Goal: Navigation & Orientation: Find specific page/section

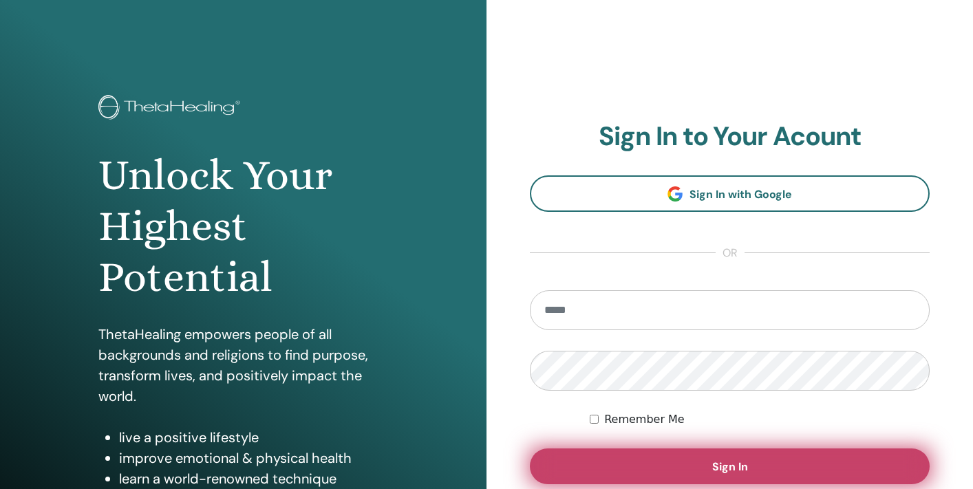
type input "**********"
click at [637, 463] on button "Sign In" at bounding box center [730, 467] width 400 height 36
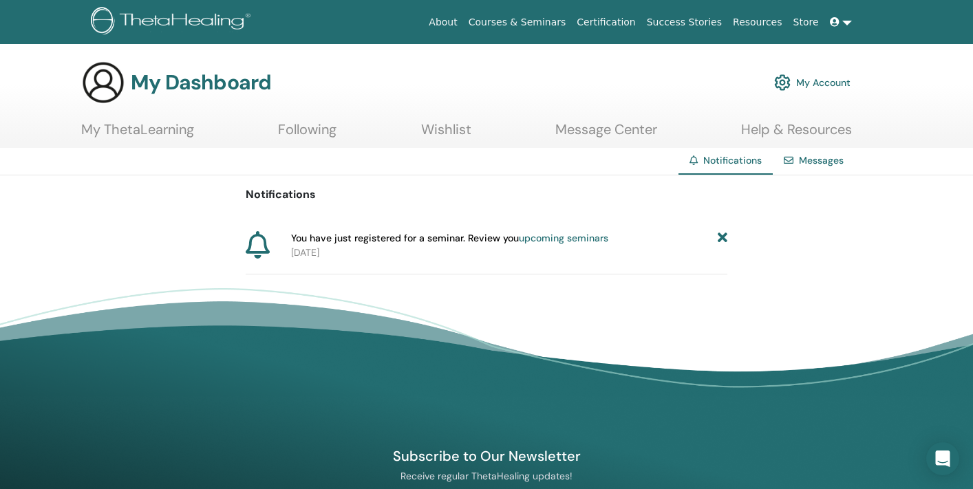
click at [553, 235] on link "upcoming seminars" at bounding box center [563, 238] width 89 height 12
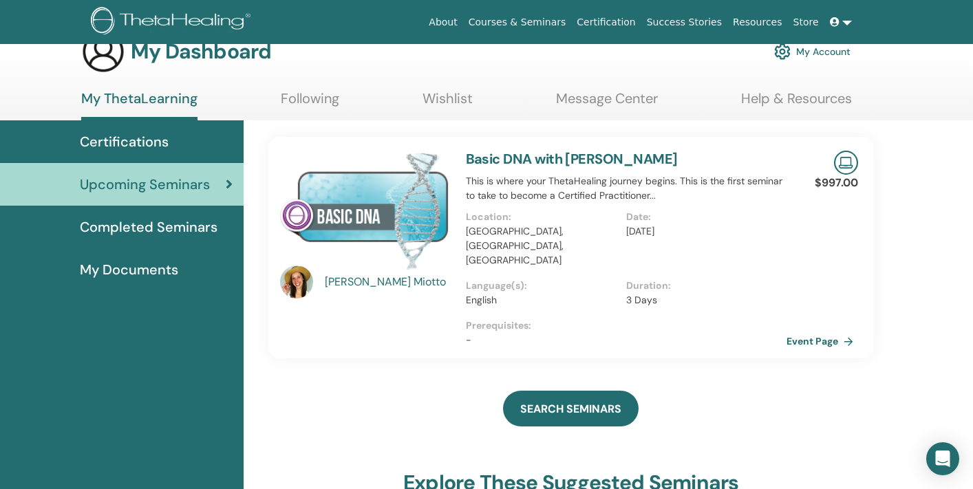
scroll to position [33, 0]
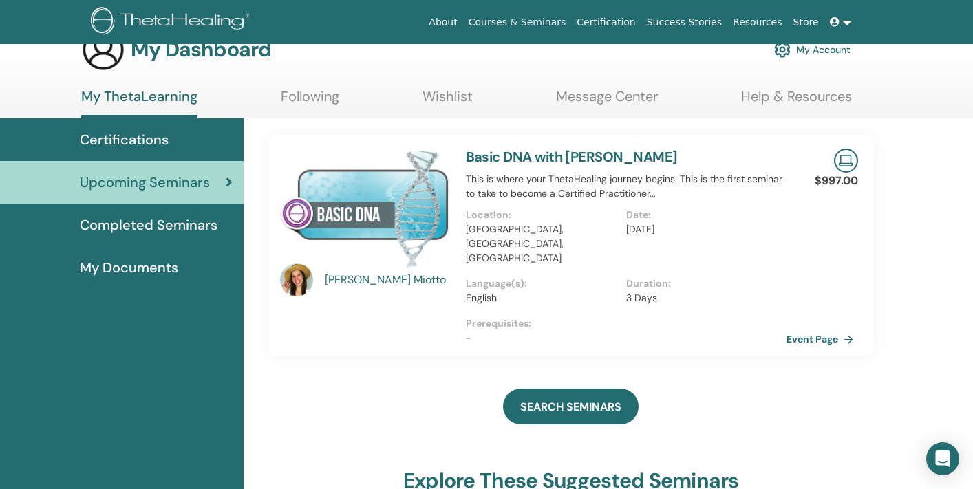
click at [494, 159] on link "Basic DNA with Emily Miotto" at bounding box center [572, 157] width 212 height 18
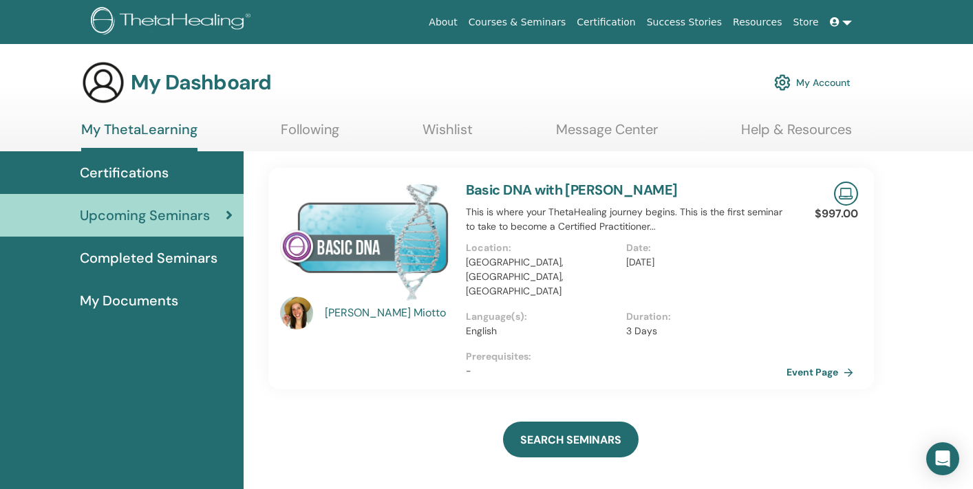
click at [491, 189] on link "Basic DNA with Emily Miotto" at bounding box center [572, 190] width 212 height 18
click at [375, 247] on img at bounding box center [364, 241] width 169 height 119
click at [148, 173] on span "Certifications" at bounding box center [124, 172] width 89 height 21
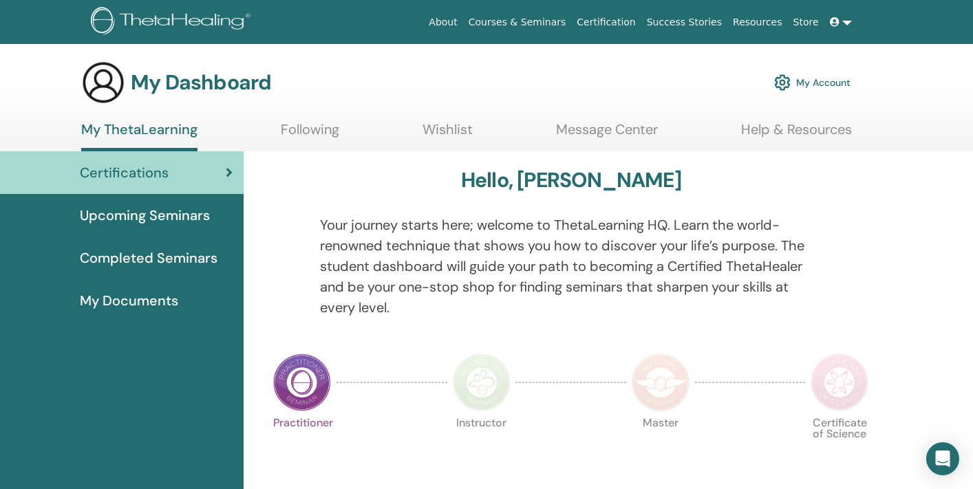
click at [131, 293] on span "My Documents" at bounding box center [129, 301] width 98 height 21
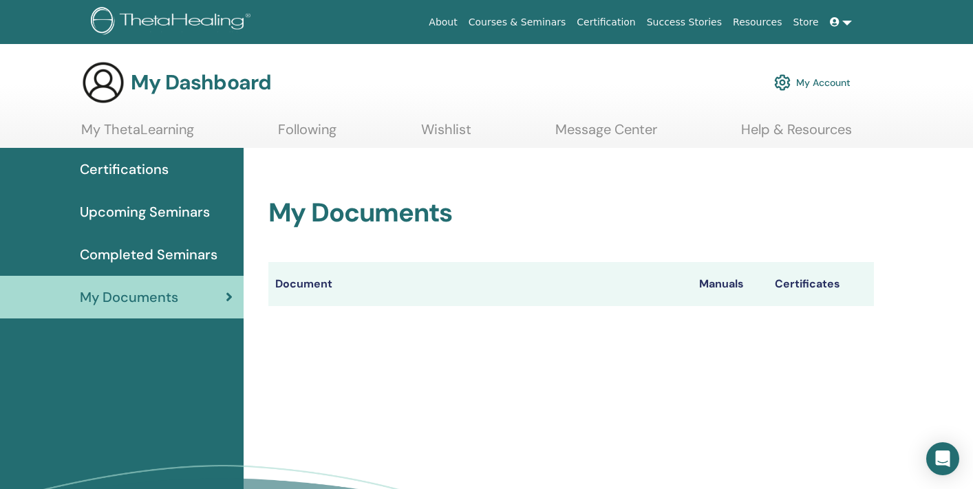
click at [134, 253] on span "Completed Seminars" at bounding box center [149, 254] width 138 height 21
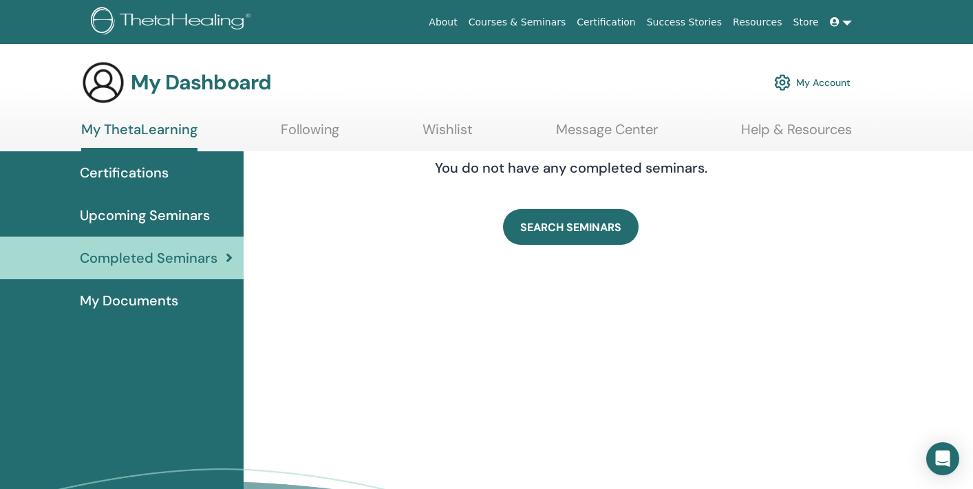
click at [135, 213] on span "Upcoming Seminars" at bounding box center [145, 215] width 130 height 21
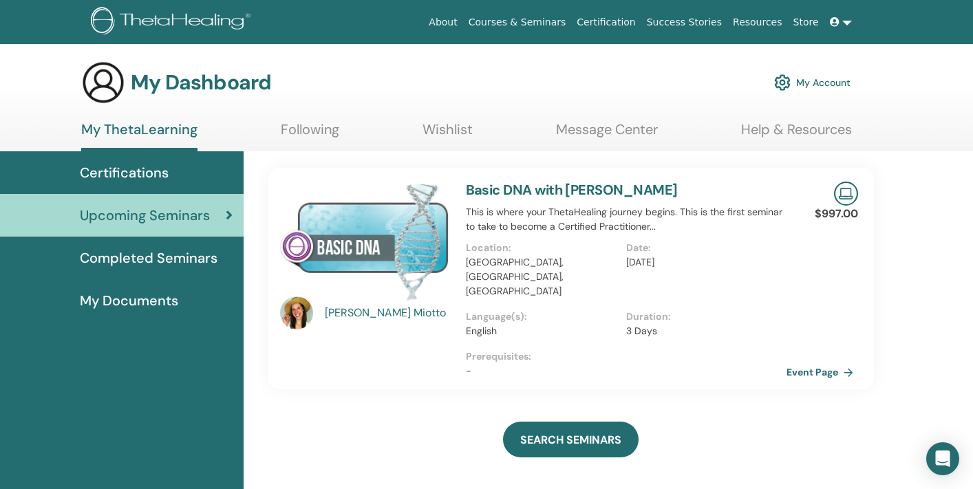
click at [136, 178] on span "Certifications" at bounding box center [124, 172] width 89 height 21
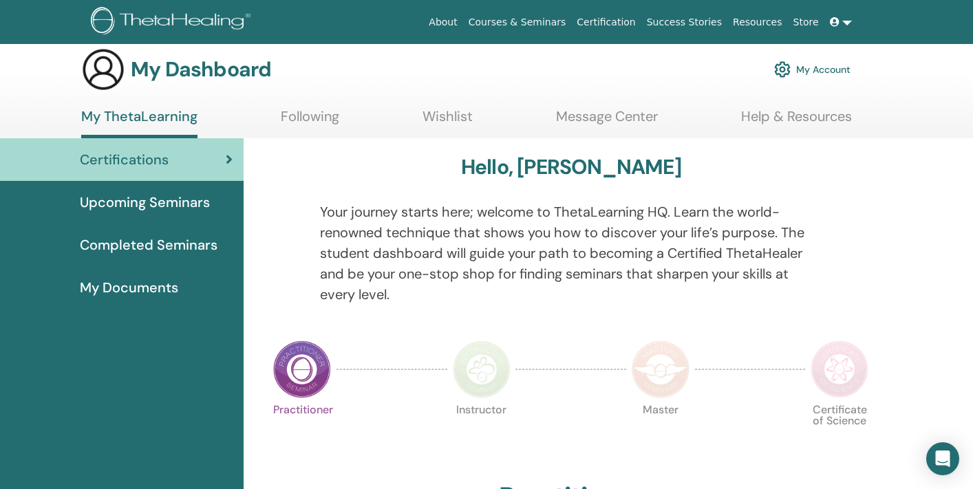
scroll to position [19, 0]
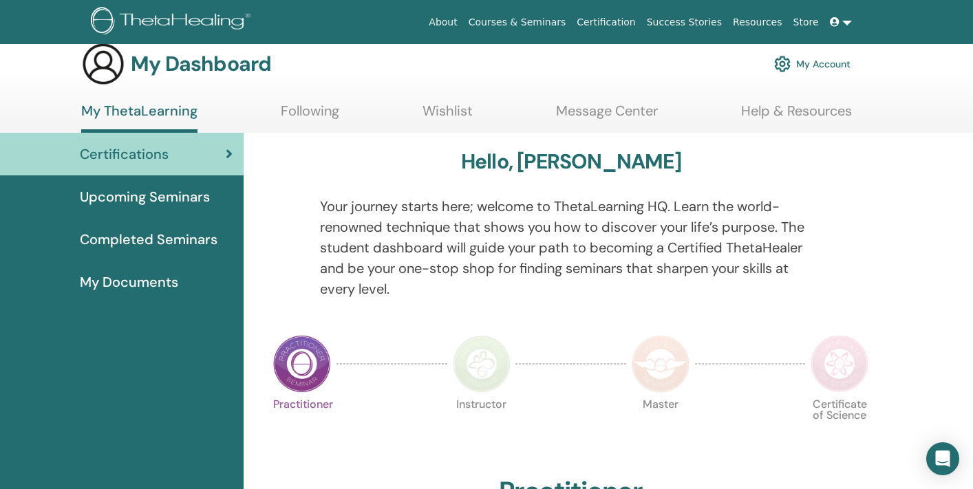
click at [805, 109] on link "Help & Resources" at bounding box center [796, 116] width 111 height 27
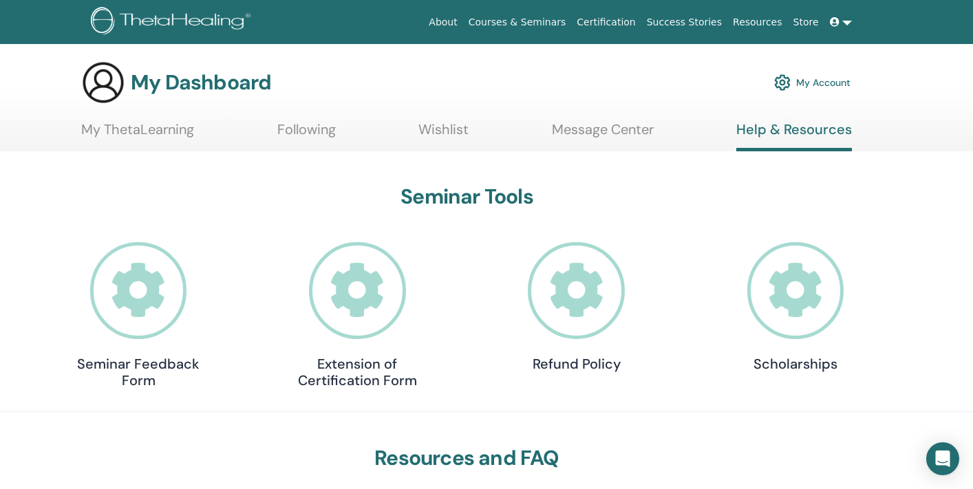
click at [181, 131] on link "My ThetaLearning" at bounding box center [137, 134] width 113 height 27
